Goal: Find specific page/section: Find specific page/section

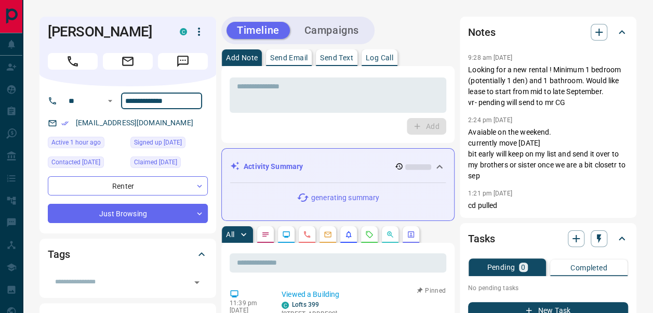
drag, startPoint x: 185, startPoint y: 103, endPoint x: 121, endPoint y: 102, distance: 64.4
click at [121, 102] on input "**********" at bounding box center [161, 100] width 81 height 17
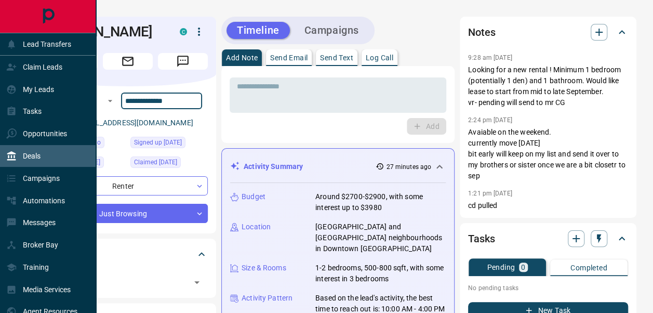
click at [47, 154] on div "Deals" at bounding box center [48, 156] width 96 height 22
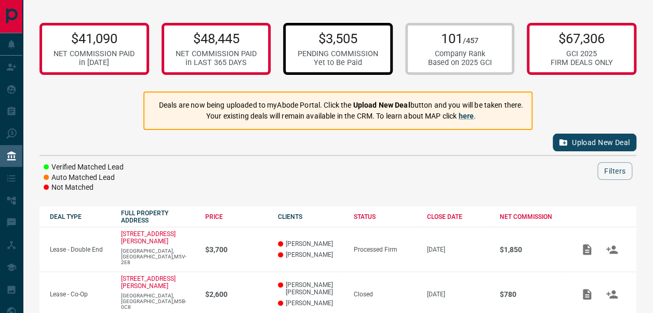
click at [351, 50] on div "PENDING COMMISSION" at bounding box center [338, 53] width 81 height 9
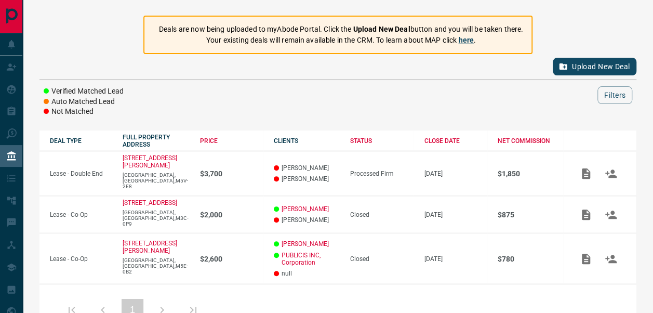
scroll to position [101, 0]
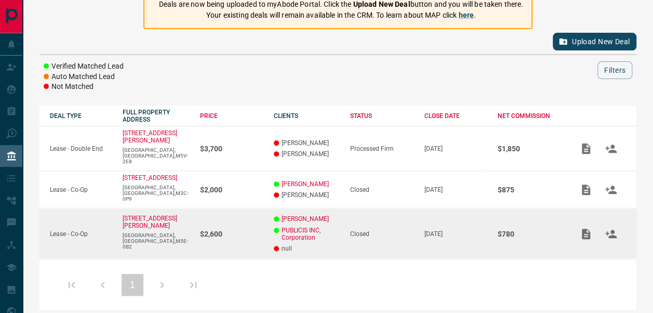
click at [195, 223] on td "$2,600" at bounding box center [226, 233] width 73 height 50
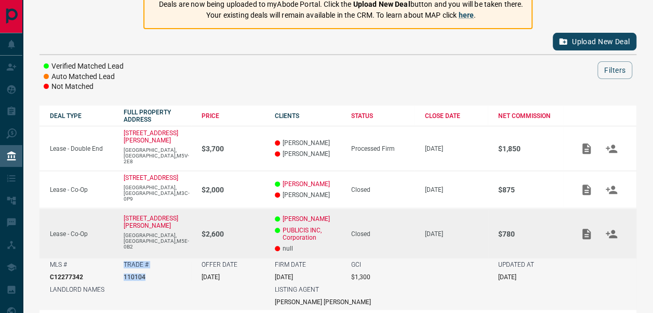
drag, startPoint x: 152, startPoint y: 263, endPoint x: 122, endPoint y: 246, distance: 34.2
click at [122, 258] on td "TRADE # 110104" at bounding box center [152, 270] width 78 height 25
copy div "TRADE # 110104"
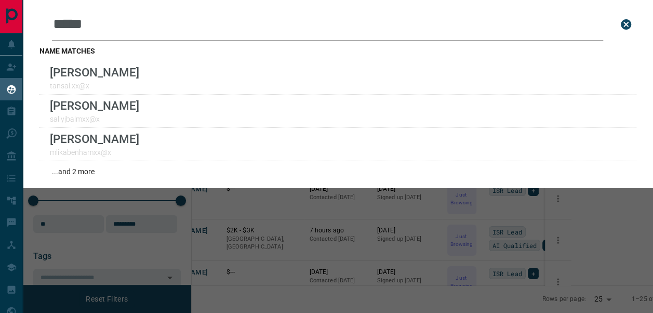
scroll to position [212, 440]
drag, startPoint x: 144, startPoint y: 22, endPoint x: -2, endPoint y: 32, distance: 146.3
click at [0, 32] on html "Lead Transfers Claim Leads My Leads Tasks Opportunities Deals Campaigns Automat…" at bounding box center [326, 156] width 653 height 313
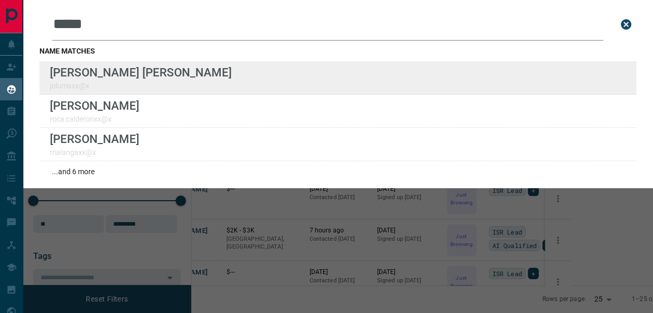
type input "****"
